Goal: Task Accomplishment & Management: Manage account settings

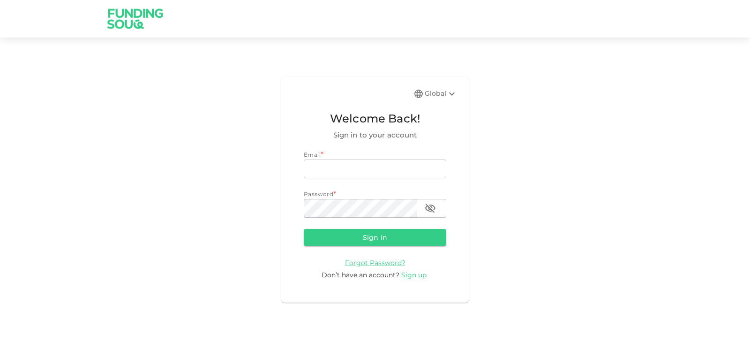
click at [315, 157] on span "Email" at bounding box center [312, 154] width 17 height 7
click at [329, 167] on input "email" at bounding box center [375, 168] width 143 height 19
type input "[EMAIL_ADDRESS][DOMAIN_NAME]"
click at [368, 234] on button "Sign in" at bounding box center [375, 237] width 143 height 17
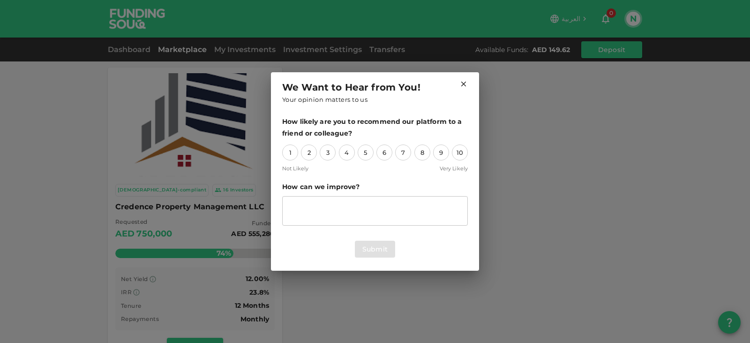
click at [465, 82] on icon at bounding box center [464, 84] width 8 height 8
